Goal: Obtain resource: Obtain resource

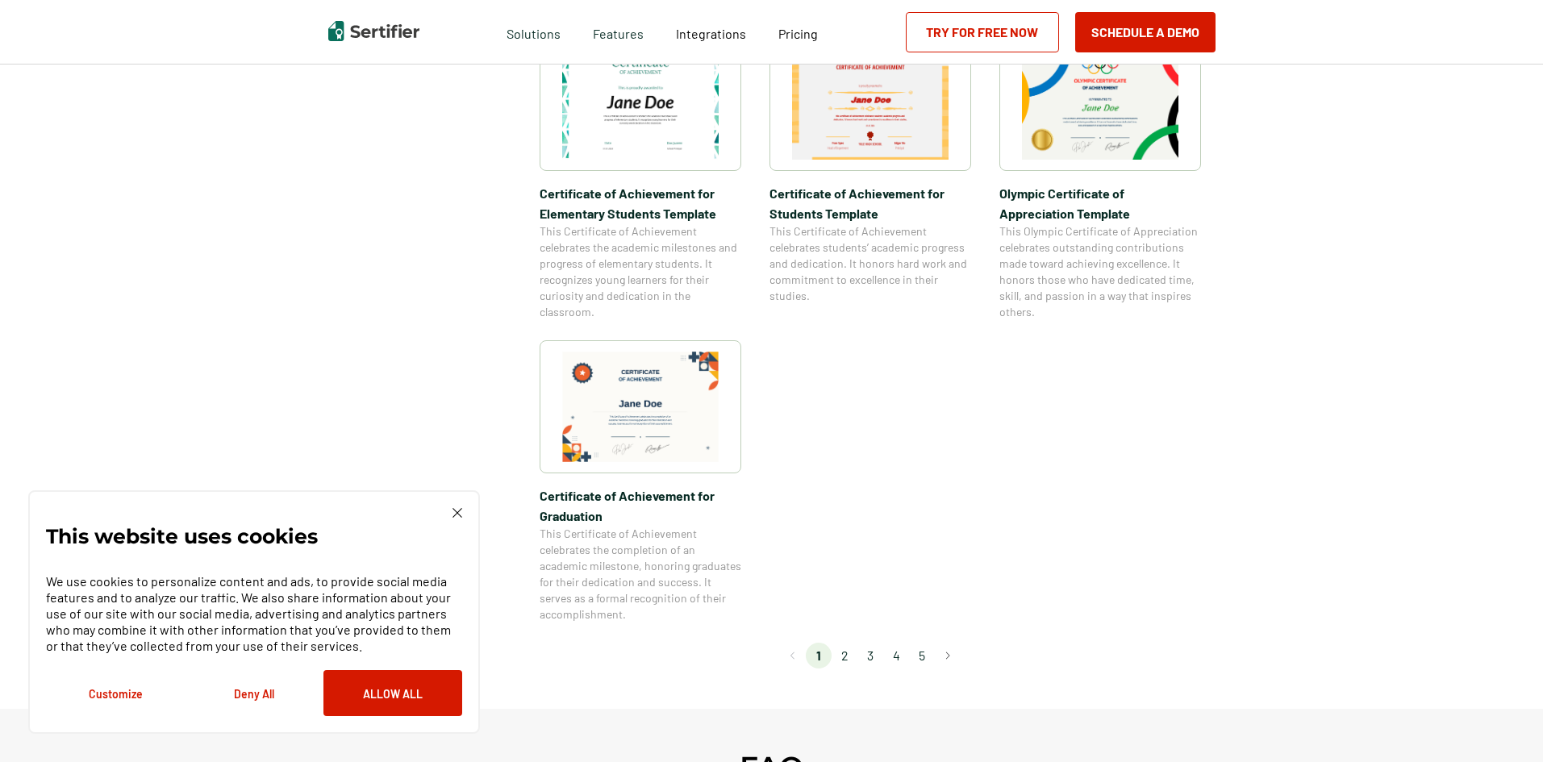
scroll to position [1210, 0]
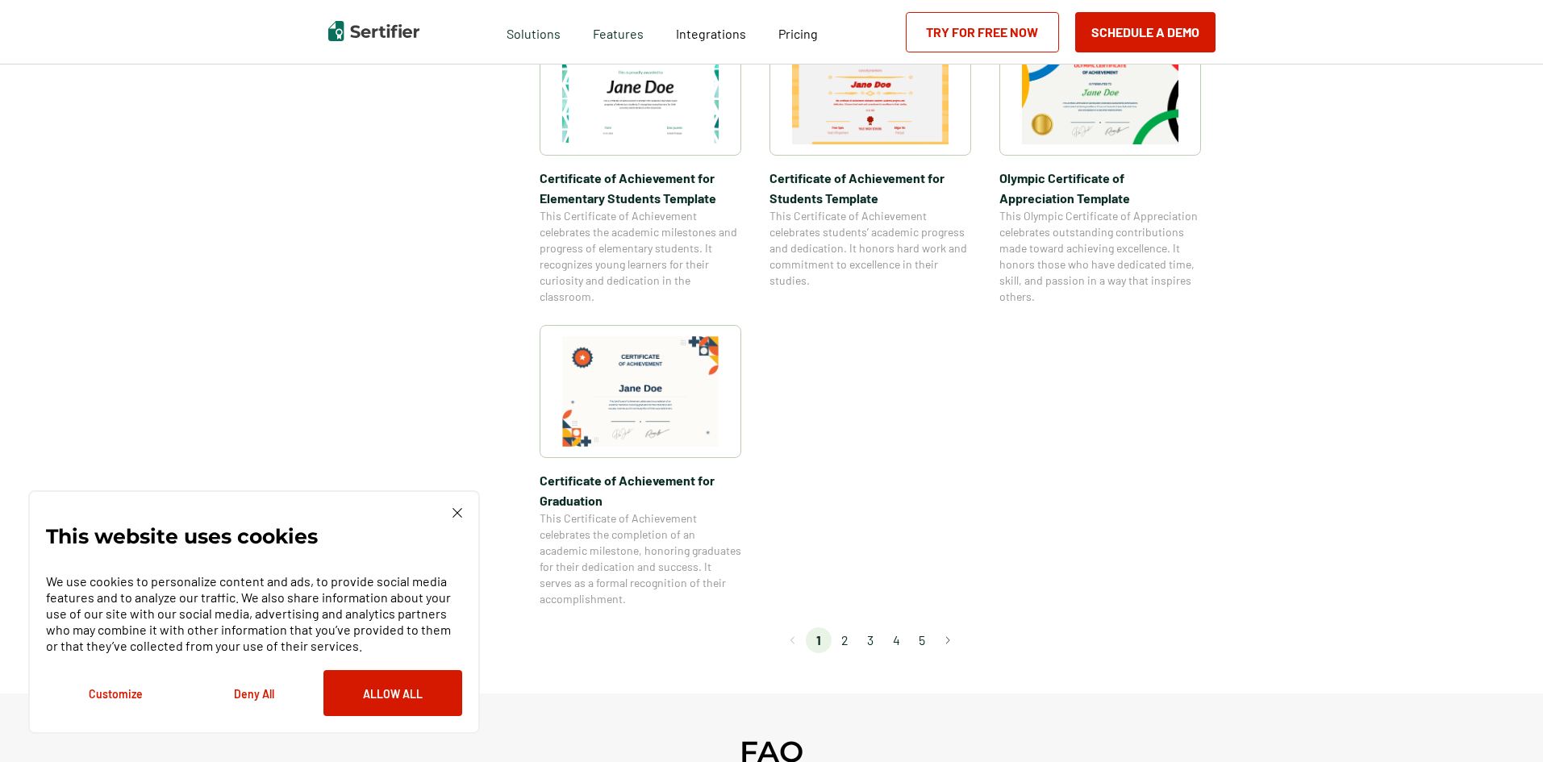
click at [853, 649] on li "2" at bounding box center [844, 640] width 26 height 26
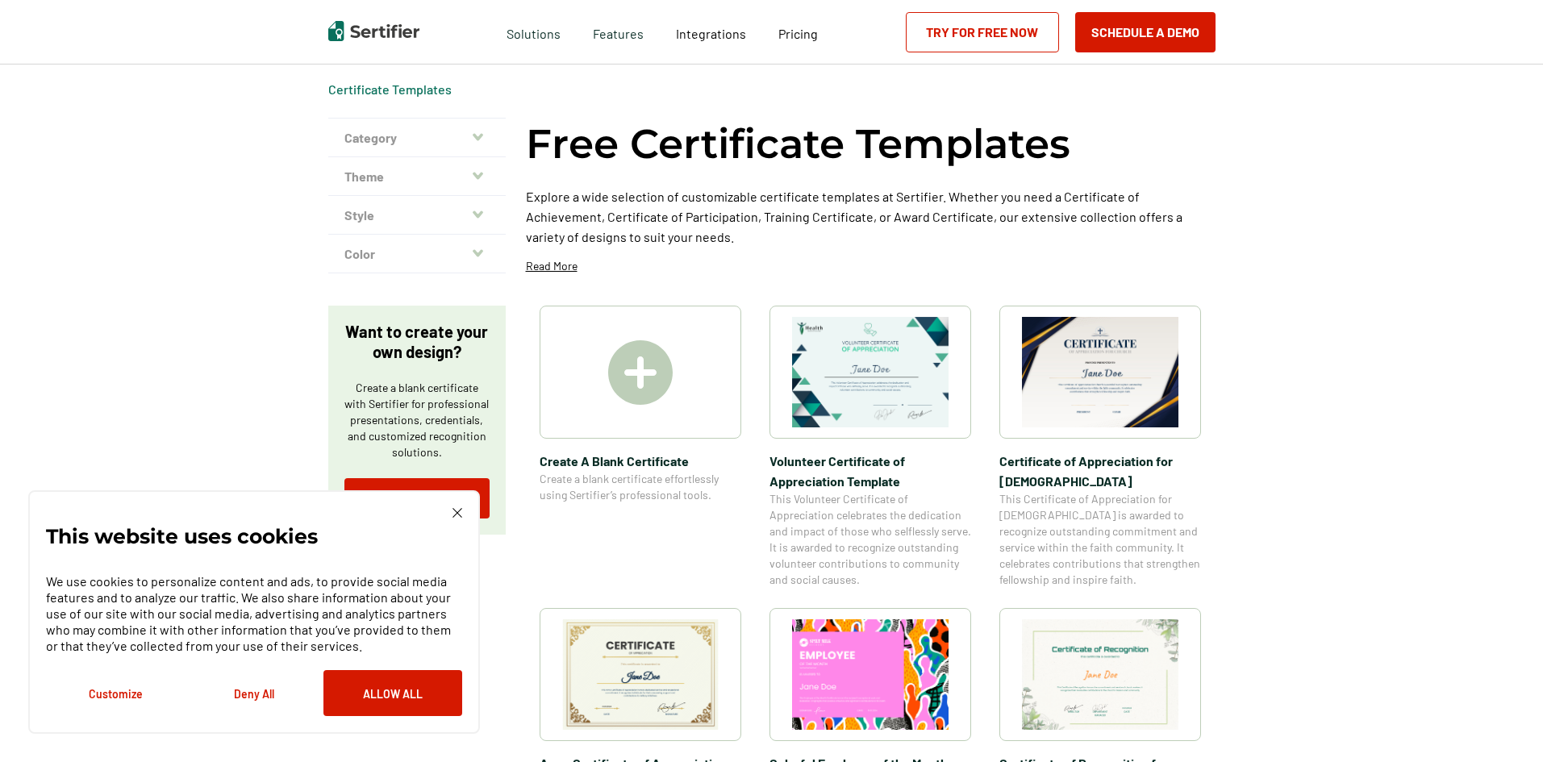
scroll to position [81, 0]
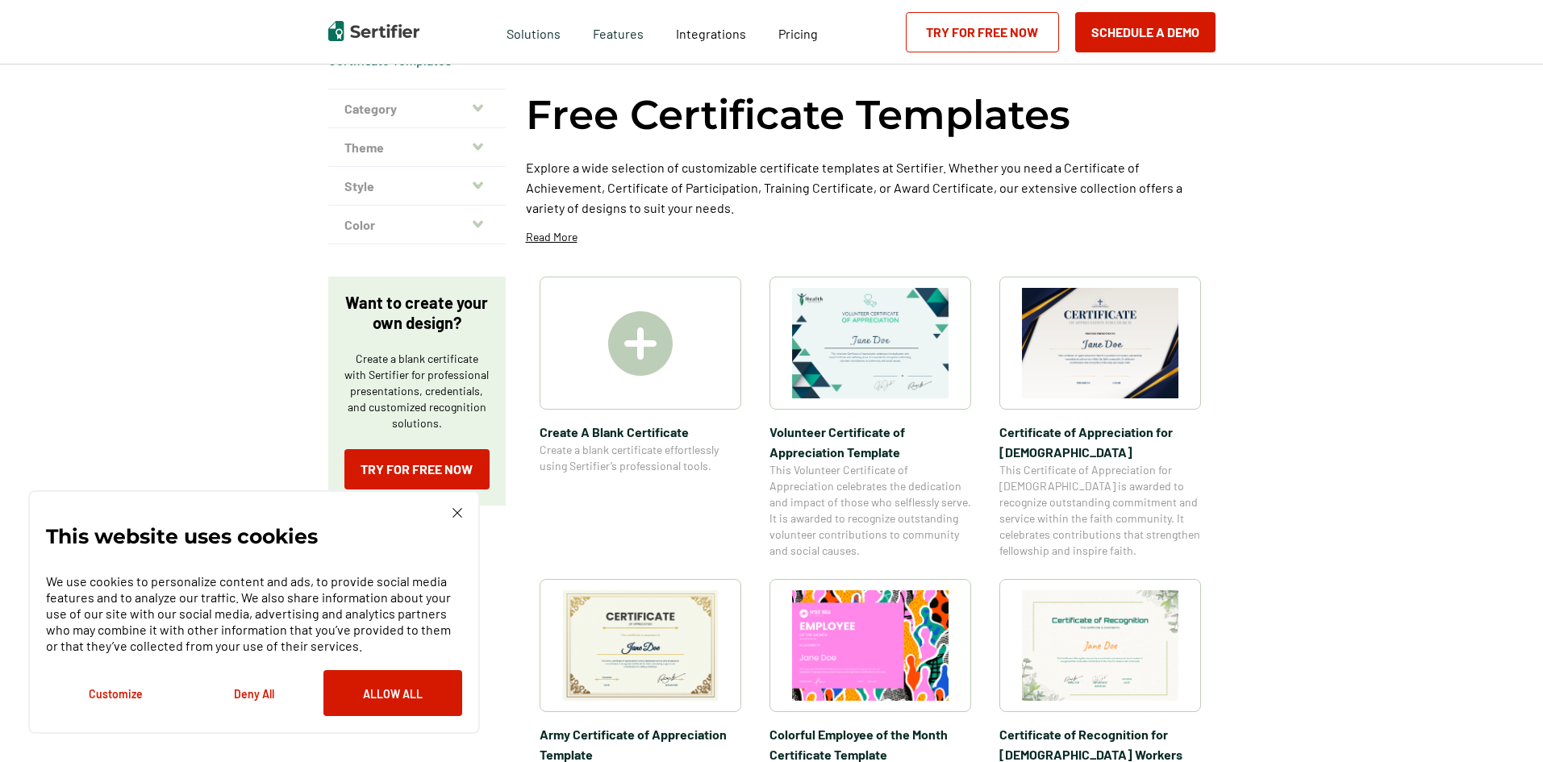
click at [1091, 321] on img at bounding box center [1100, 343] width 156 height 110
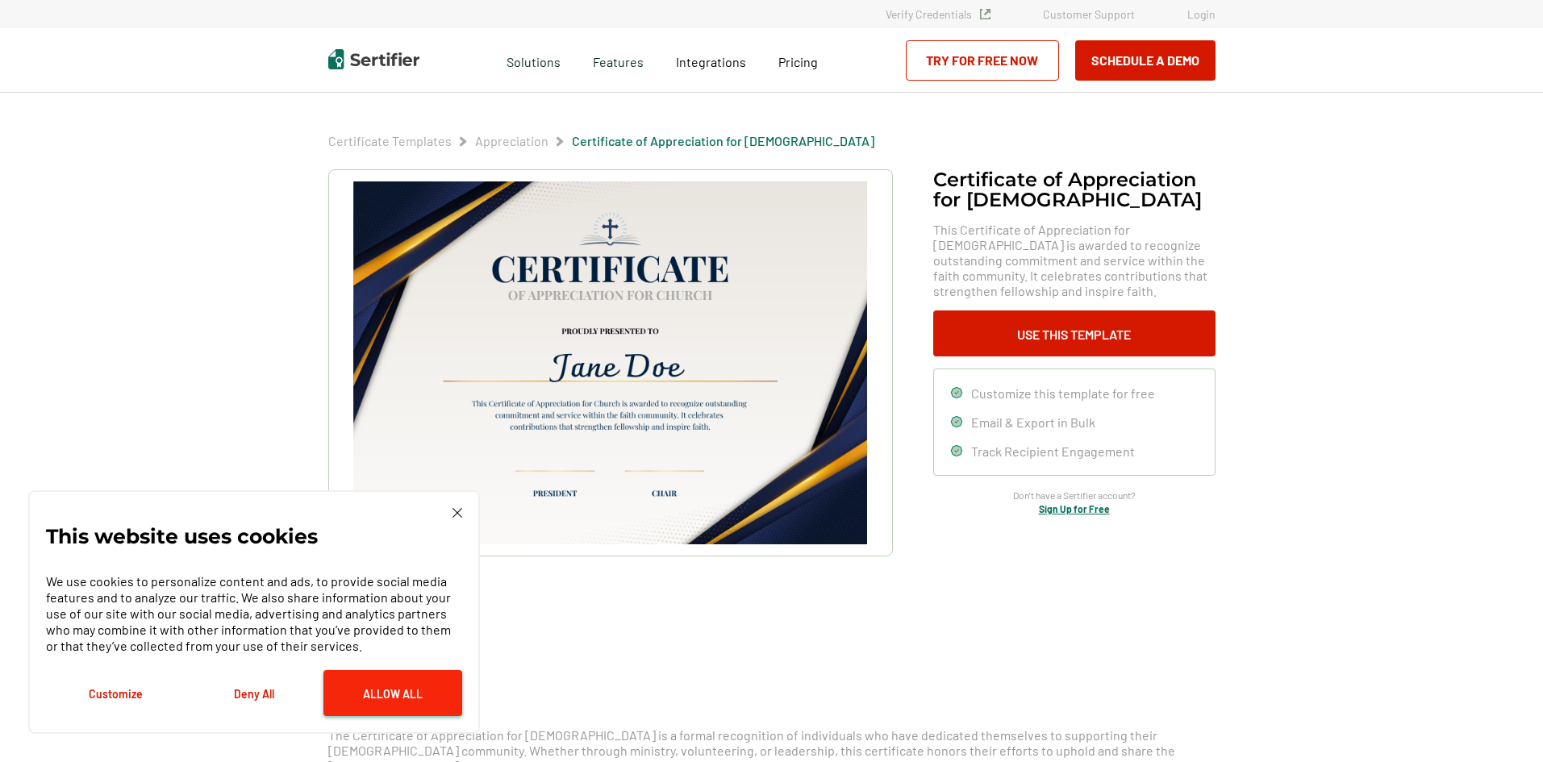
click at [410, 694] on button "Allow All" at bounding box center [392, 693] width 139 height 46
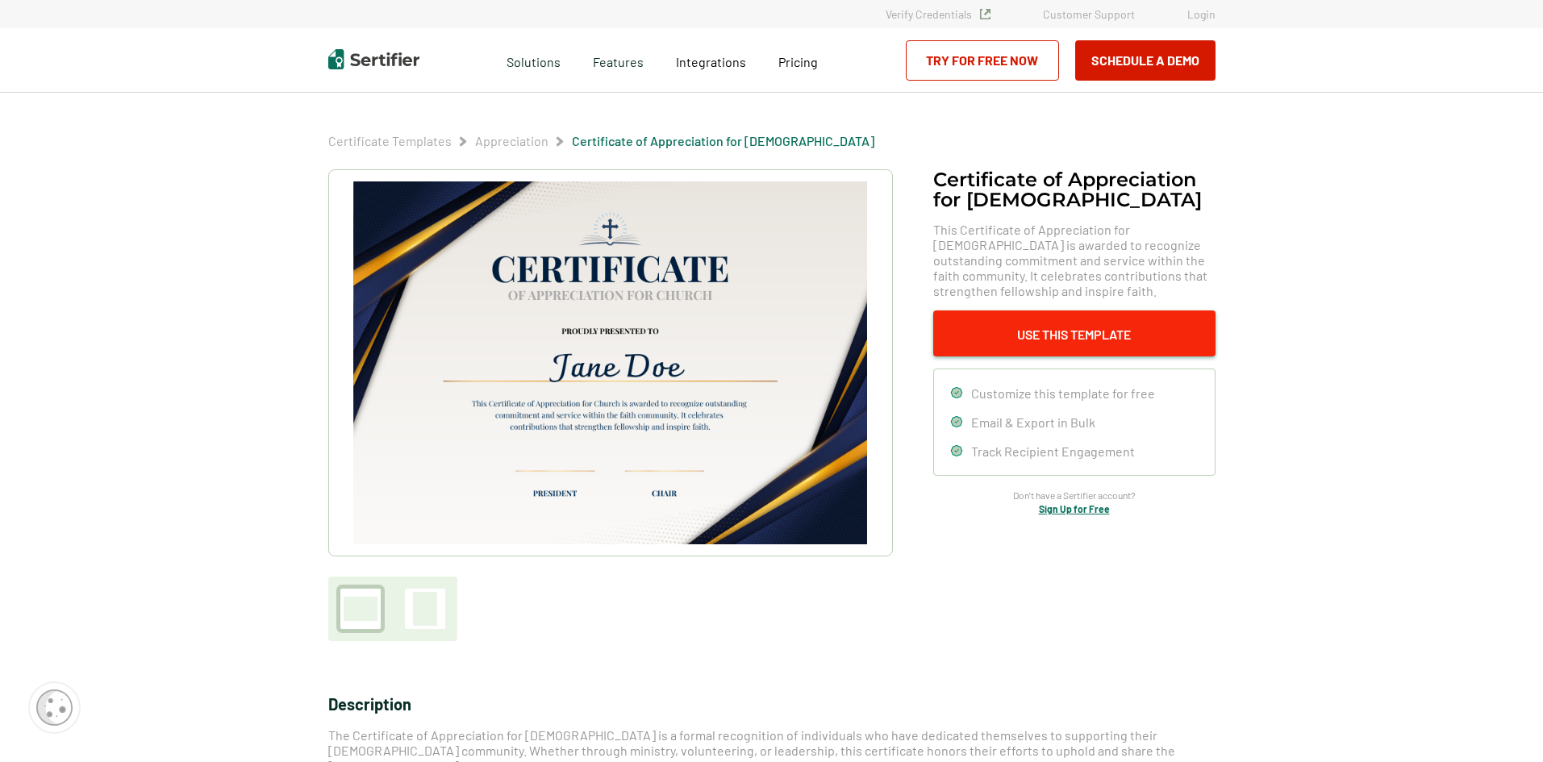
click at [1068, 341] on button "Use This Template" at bounding box center [1074, 333] width 282 height 46
click at [1209, 604] on div "Certificate of Appreciation for Church​ This Certificate of Appreciation for Ch…" at bounding box center [771, 405] width 887 height 472
click at [709, 344] on img at bounding box center [609, 362] width 513 height 363
